Goal: Ask a question: Seek information or help from site administrators or community

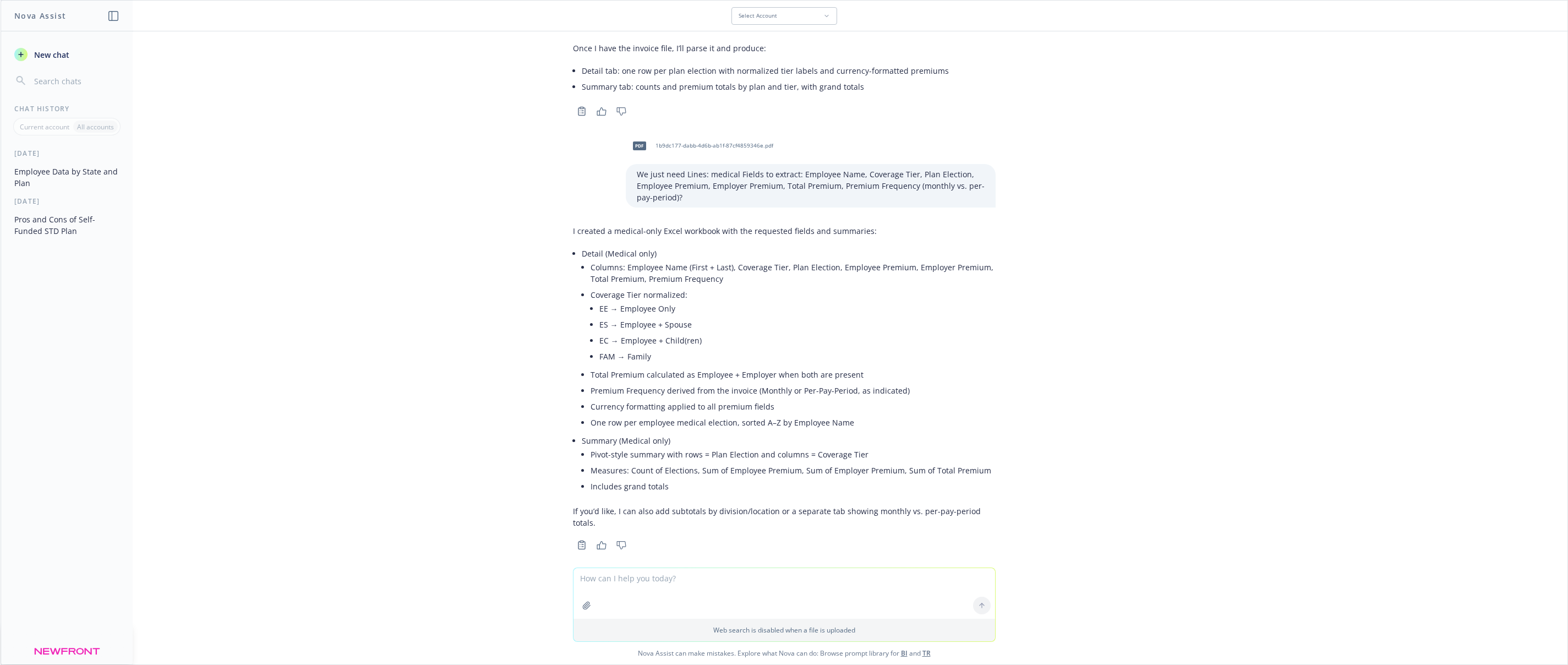
scroll to position [1240, 0]
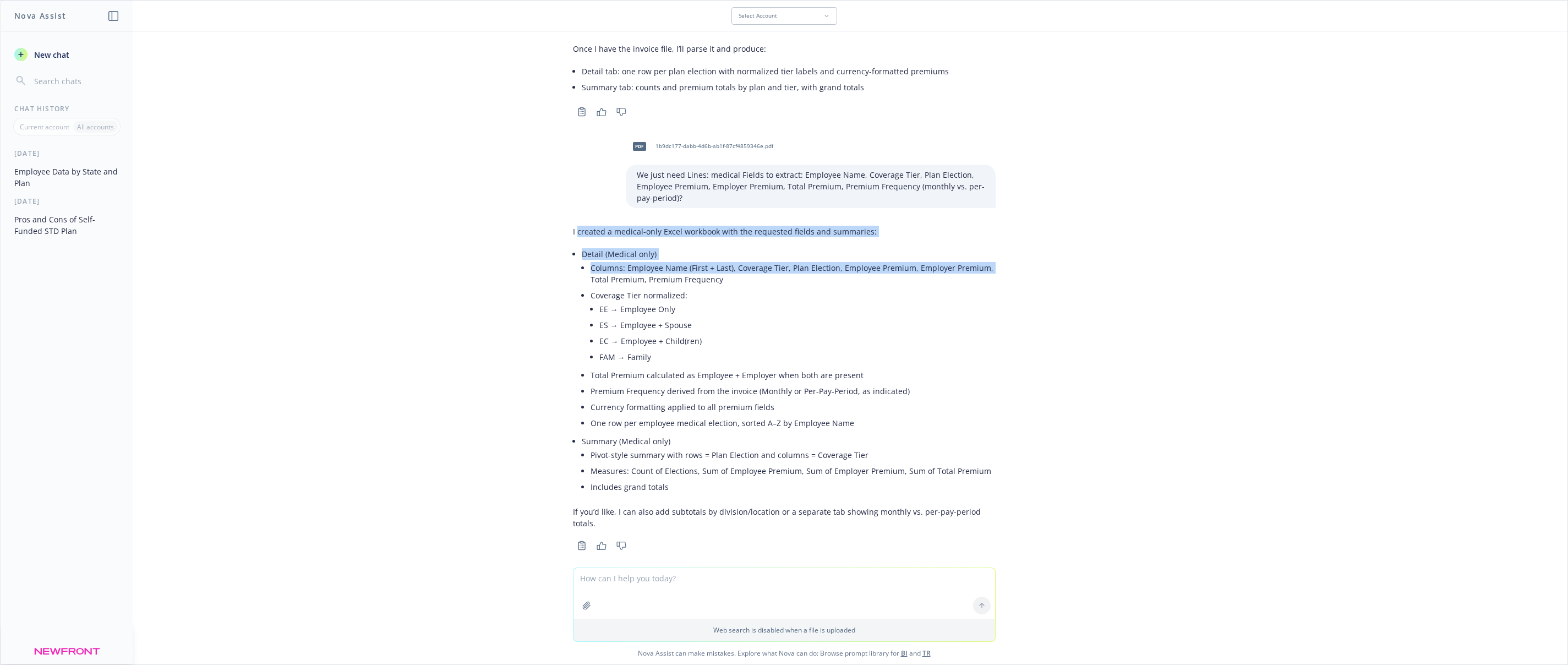
drag, startPoint x: 576, startPoint y: 232, endPoint x: 590, endPoint y: 282, distance: 51.9
click at [590, 282] on div "I created a medical-only Excel workbook with the requested fields and summaries…" at bounding box center [784, 377] width 422 height 312
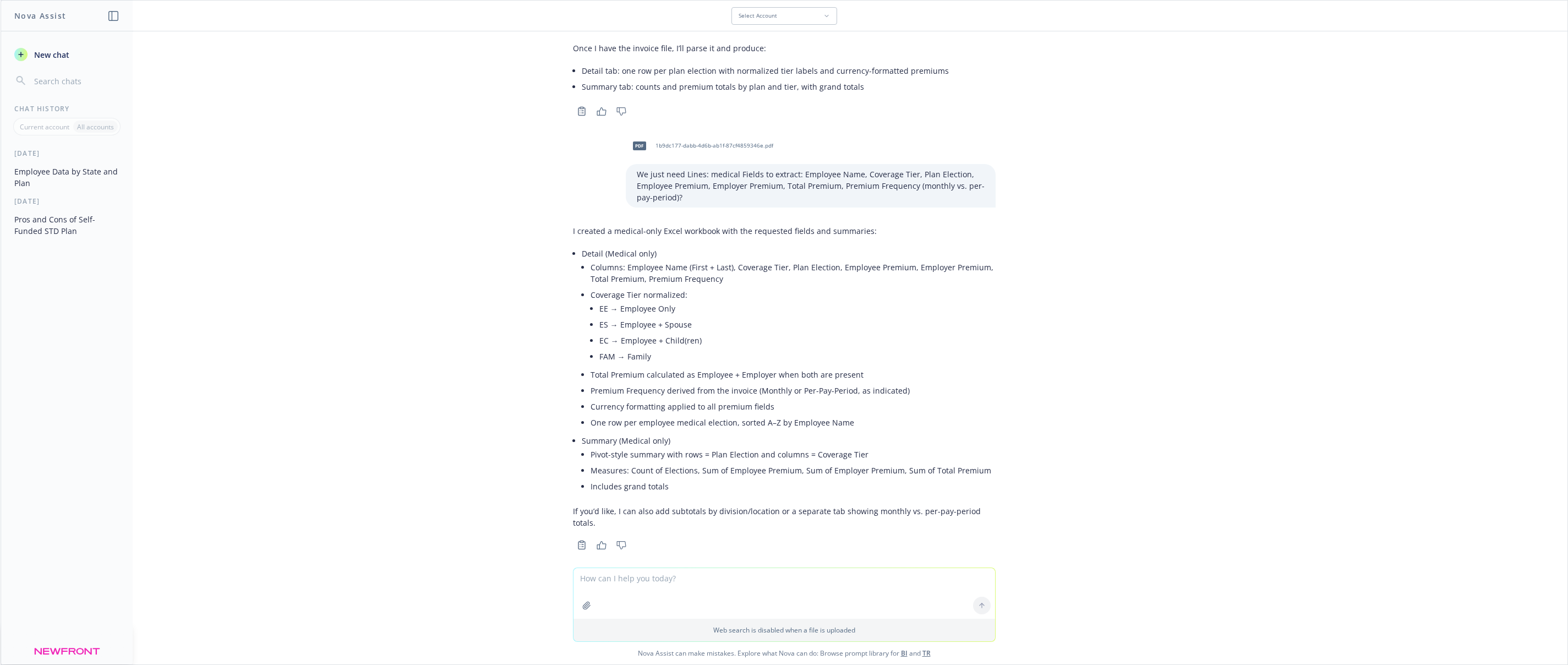
click at [597, 302] on li "Coverage Tier normalized: EE → Employee Only ES → Employee + Spouse EC → Employ…" at bounding box center [792, 327] width 405 height 80
click at [637, 583] on textarea at bounding box center [784, 593] width 422 height 50
type textarea "no thank you. can you relink the excel file?"
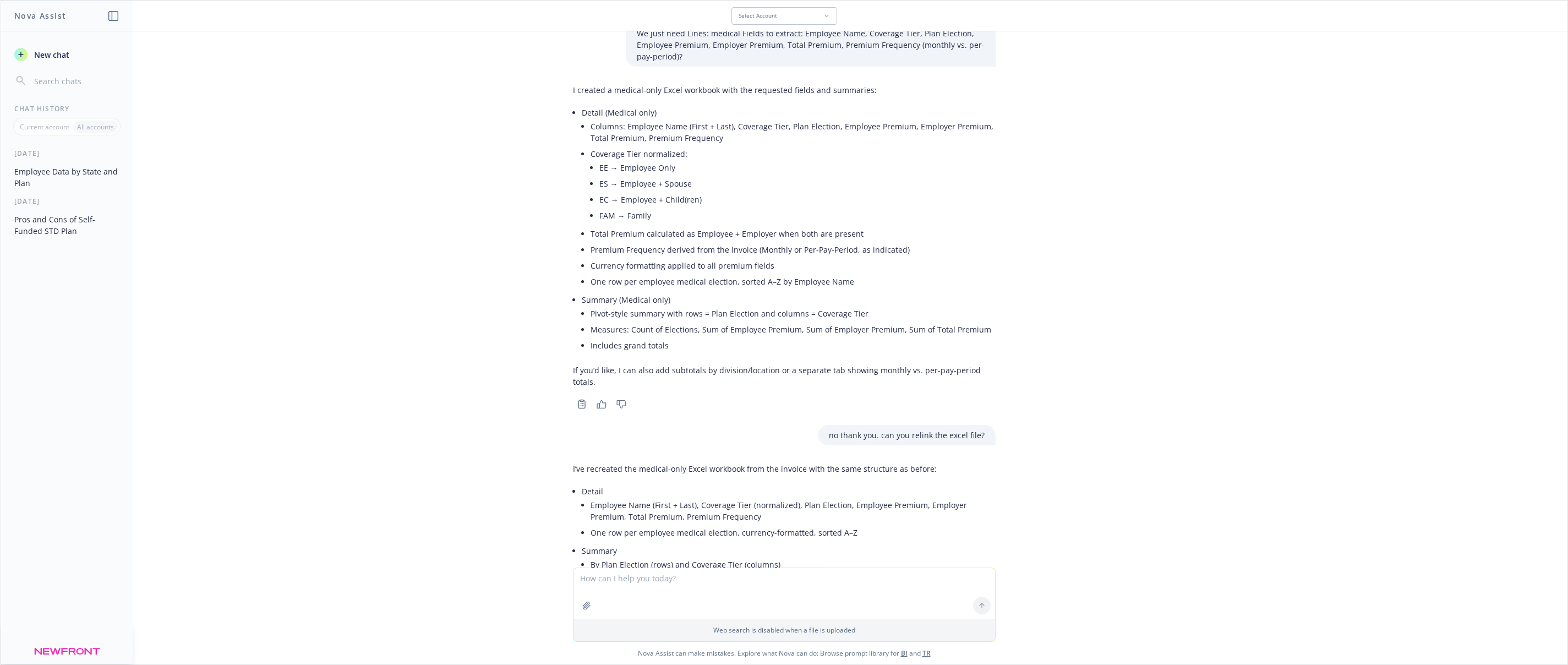
scroll to position [1475, 0]
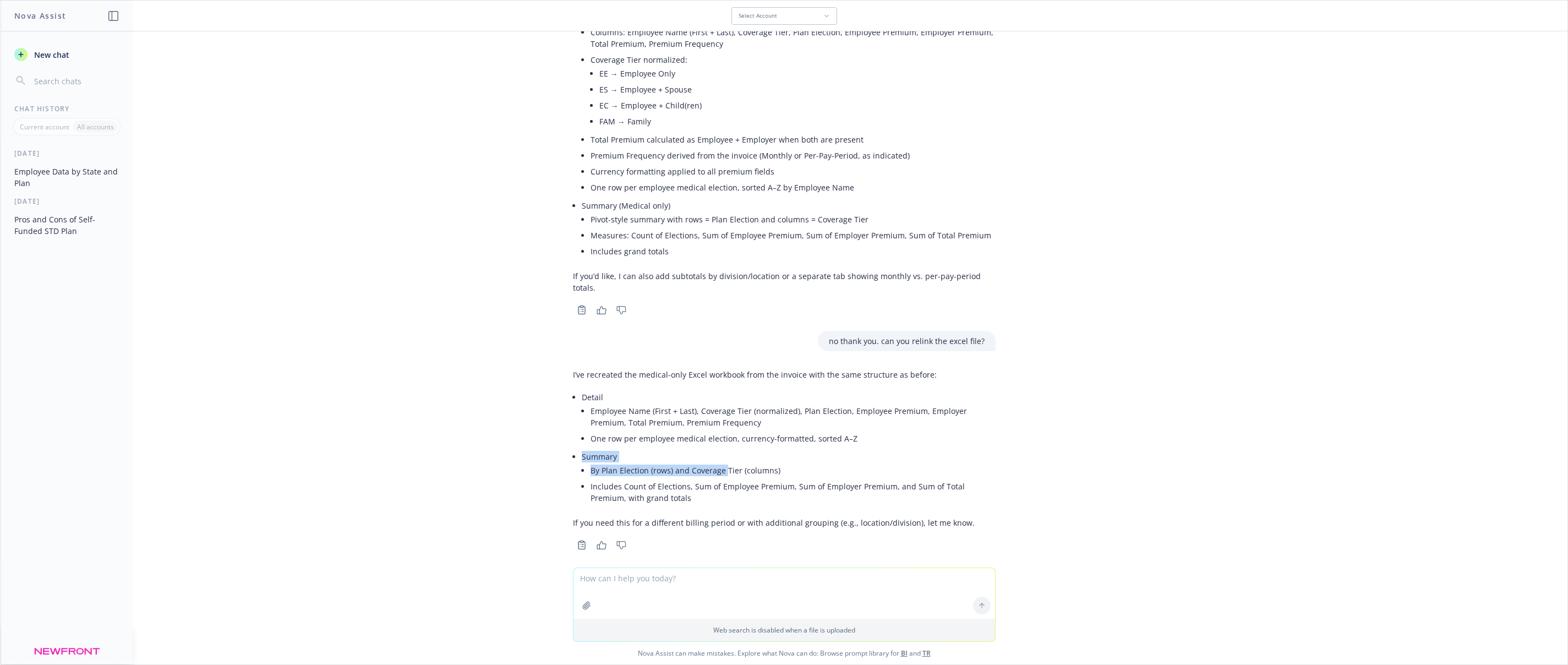
drag, startPoint x: 570, startPoint y: 441, endPoint x: 724, endPoint y: 463, distance: 155.6
click at [724, 463] on div "I’ve recreated the medical-only Excel workbook from the invoice with the same s…" at bounding box center [784, 458] width 440 height 188
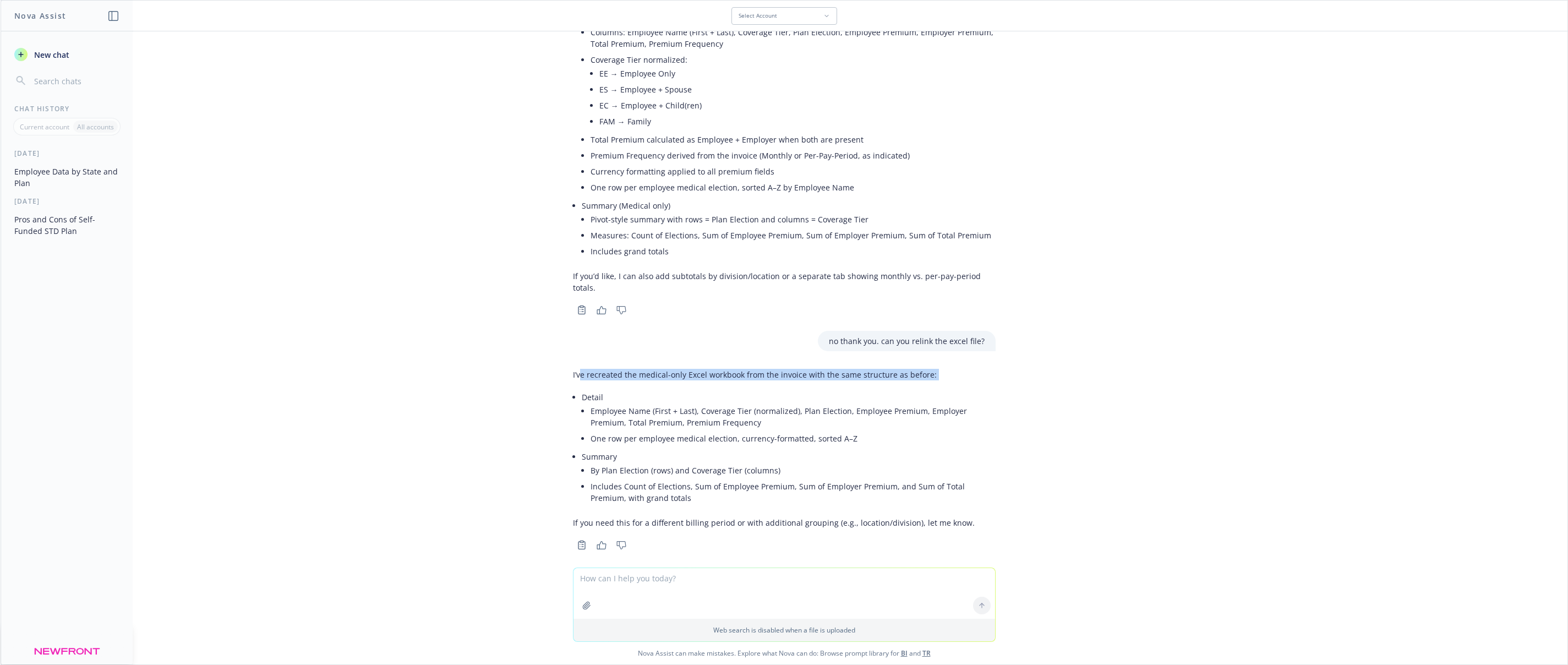
drag, startPoint x: 579, startPoint y: 361, endPoint x: 804, endPoint y: 376, distance: 225.5
click at [804, 376] on div "I’ve recreated the medical-only Excel workbook from the invoice with the same s…" at bounding box center [784, 449] width 422 height 169
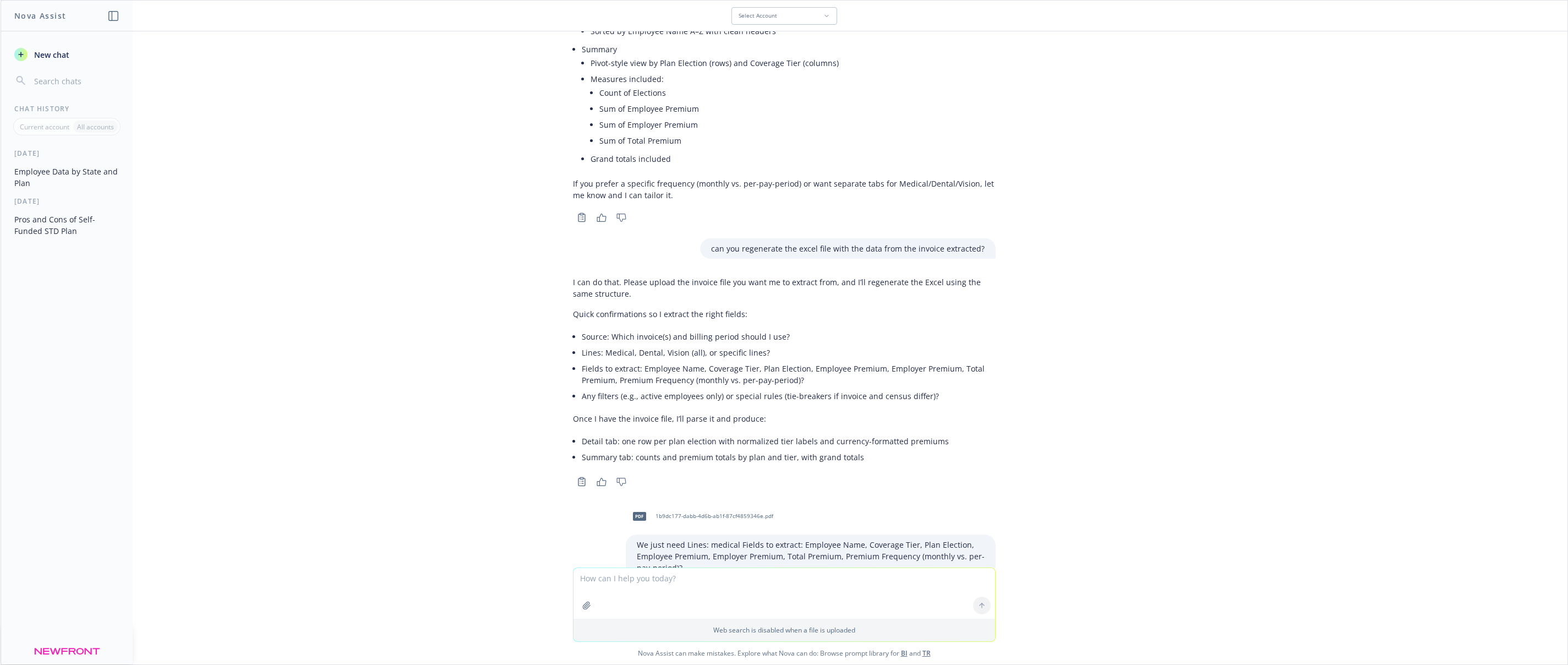
scroll to position [863, 0]
click at [709, 520] on span "1b9dc177-dabb-4d6b-ab1f-87cf4859346e.pdf" at bounding box center [714, 522] width 118 height 7
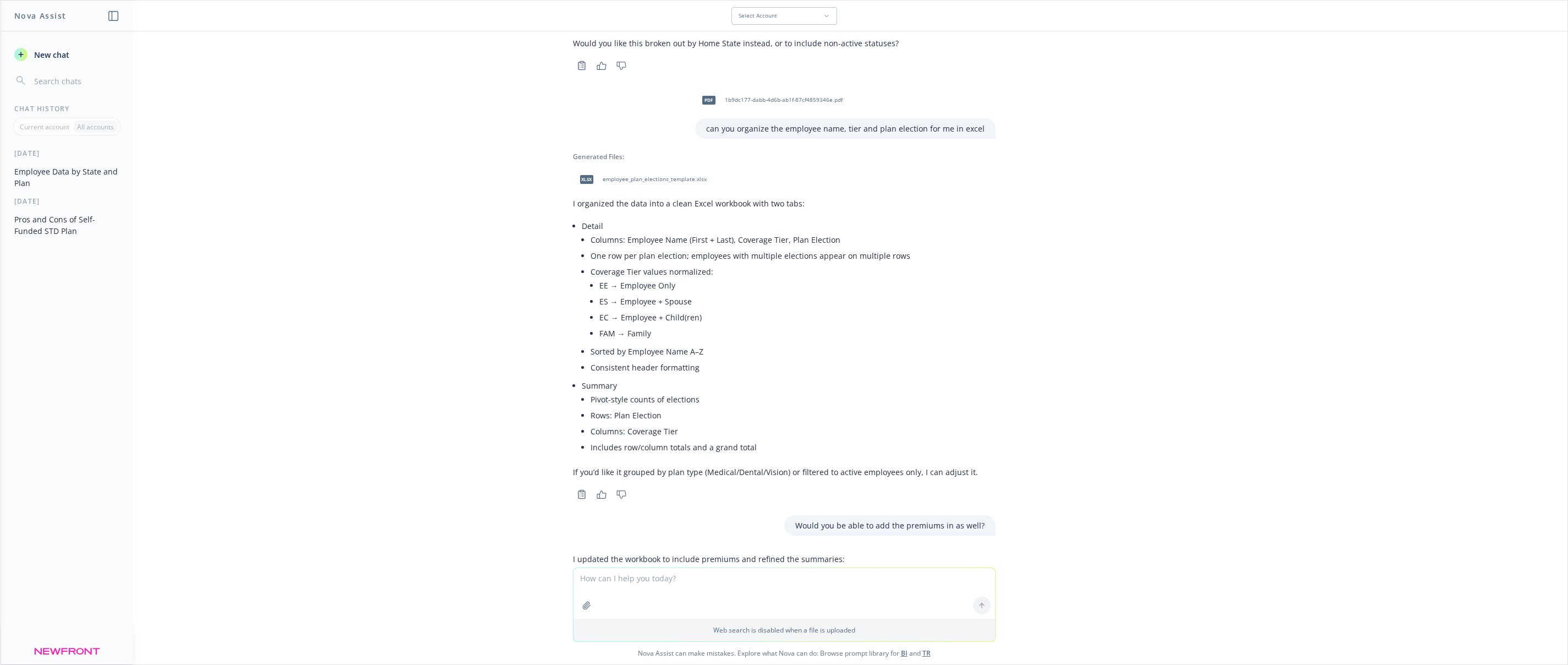
scroll to position [156, 0]
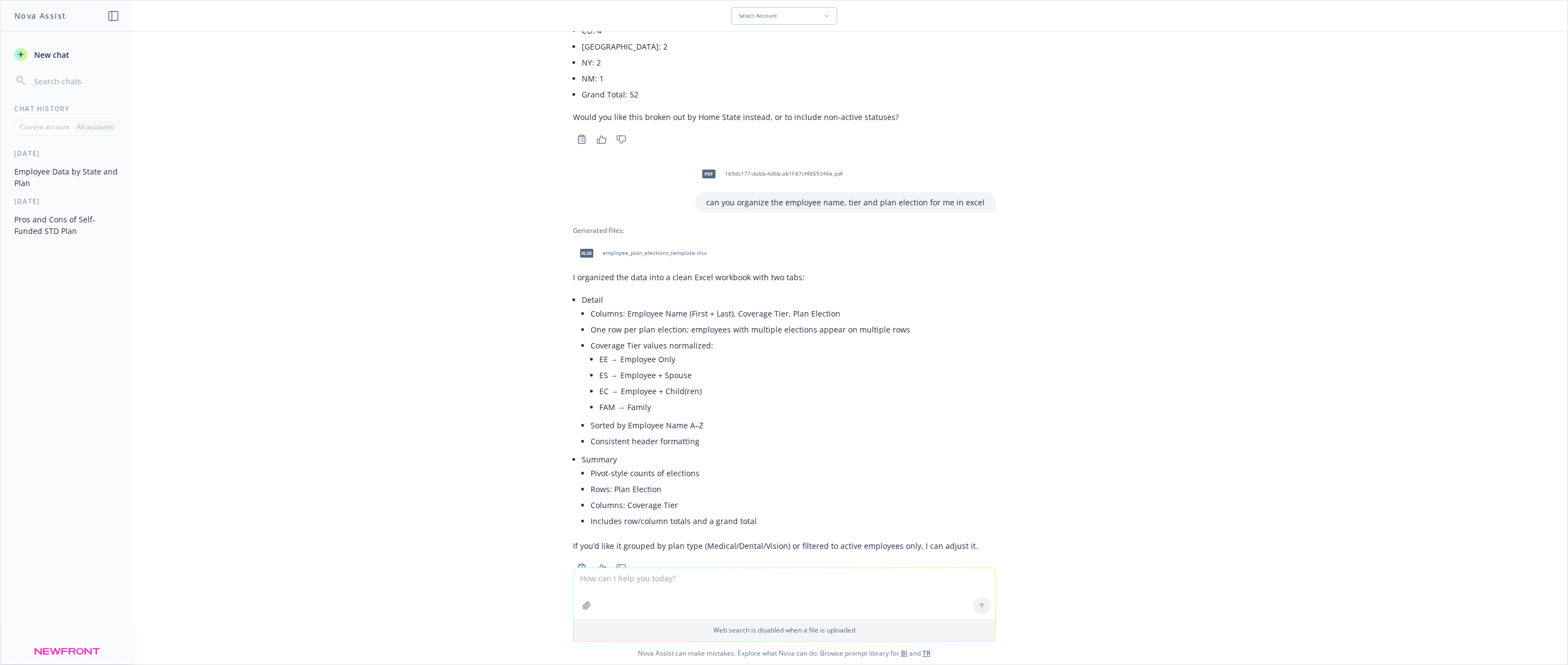
click at [783, 173] on span "1b9dc177-dabb-4d6b-ab1f-87cf4859346e.pdf" at bounding box center [783, 173] width 118 height 7
click at [655, 255] on span "employee_plan_elections_template.xlsx" at bounding box center [654, 253] width 104 height 7
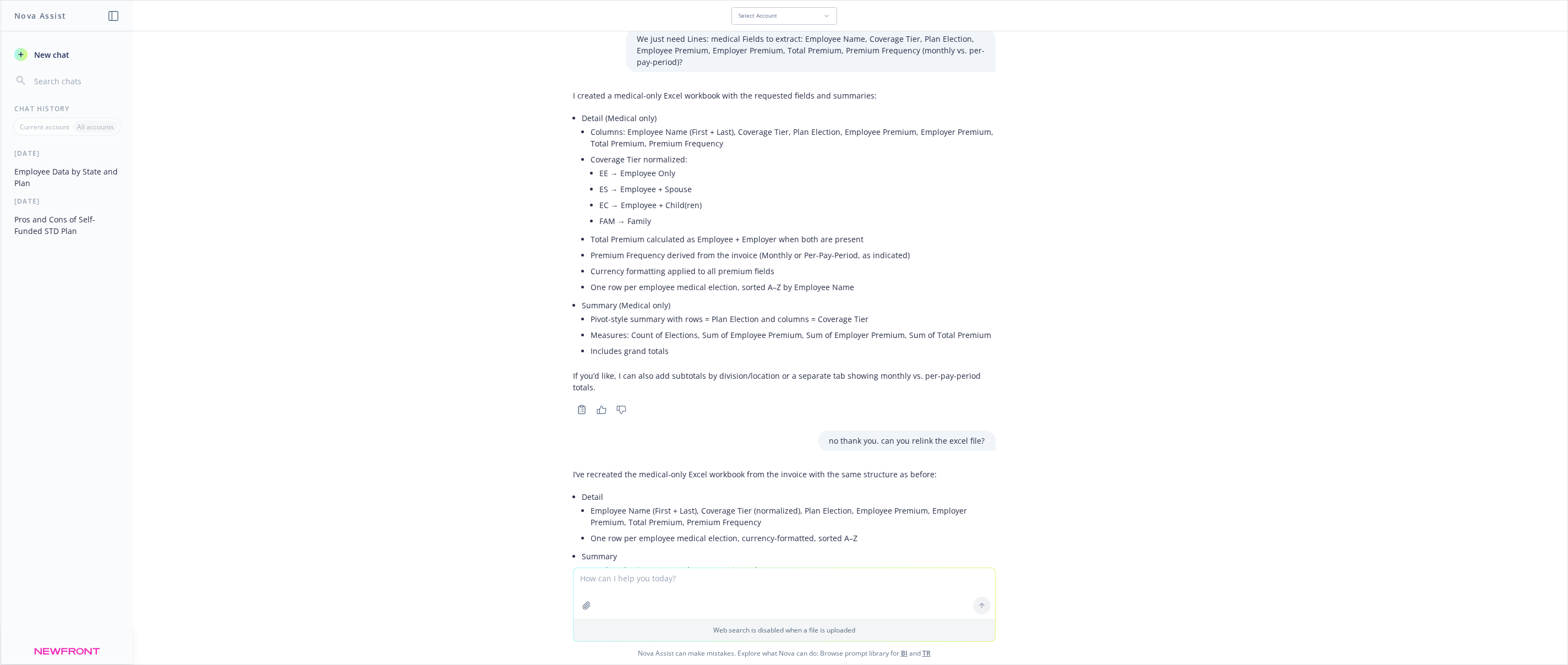
scroll to position [1475, 0]
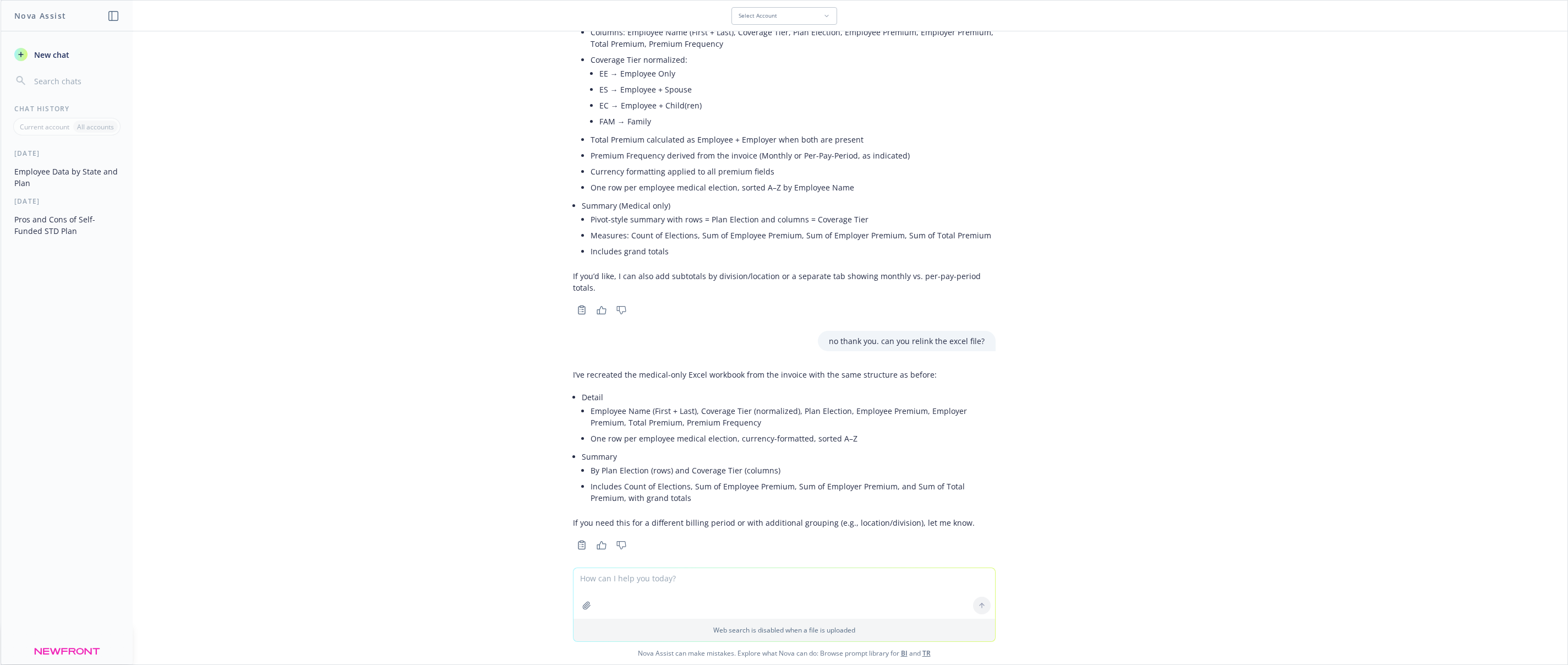
click at [607, 580] on textarea at bounding box center [784, 593] width 422 height 50
type textarea "Can you re-generate the excel file and provide here?"
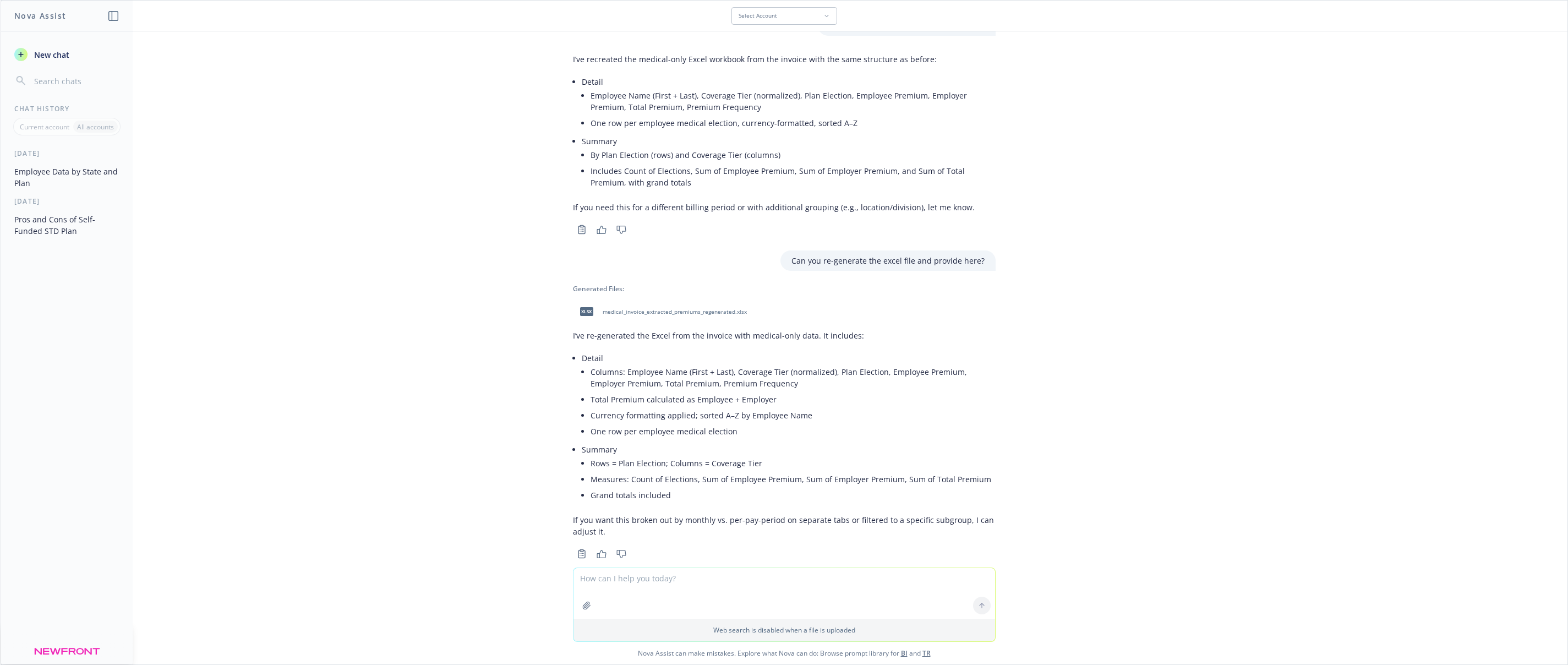
scroll to position [1800, 0]
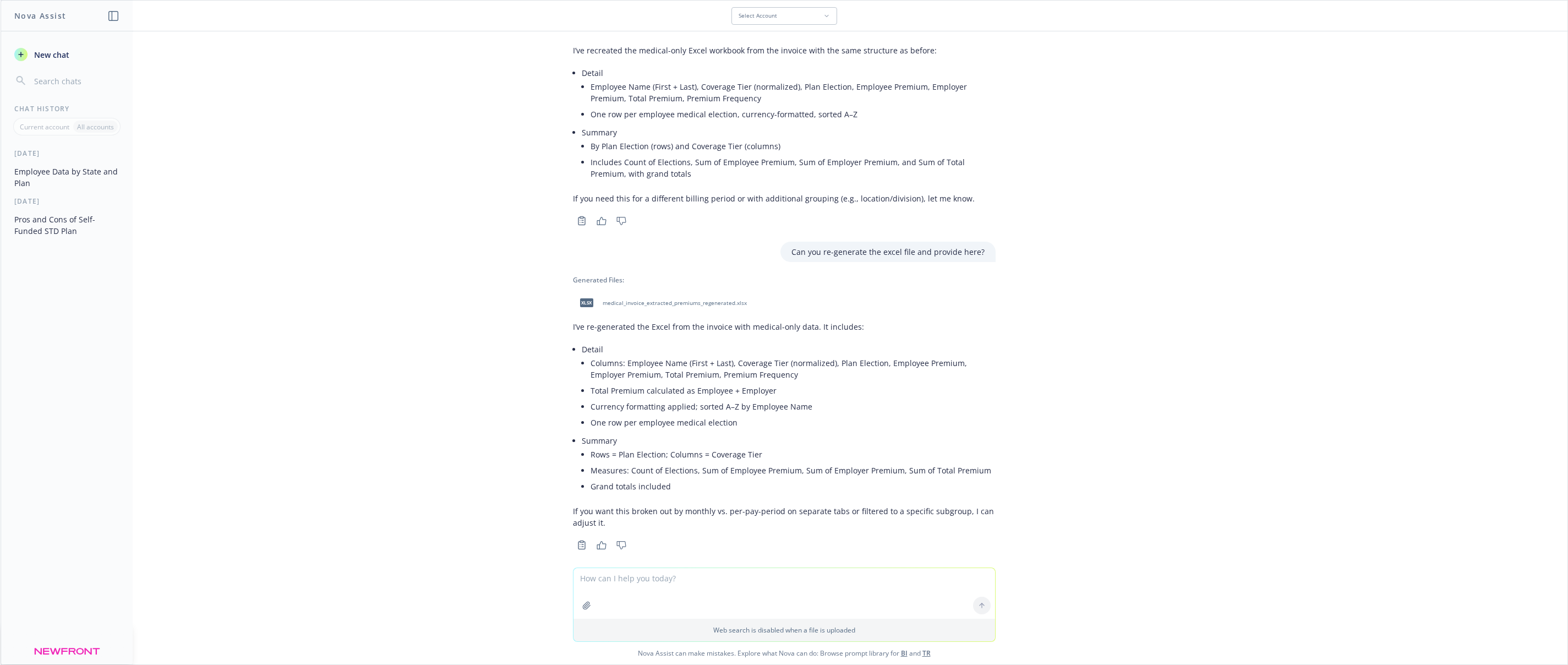
click at [683, 300] on span "medical_invoice_extracted_premiums_regenerated.xlsx" at bounding box center [674, 303] width 144 height 7
